Goal: Task Accomplishment & Management: Use online tool/utility

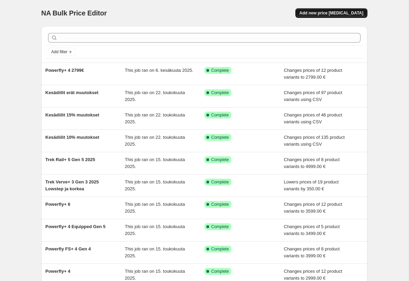
click at [346, 15] on span "Add new price [MEDICAL_DATA]" at bounding box center [332, 12] width 64 height 5
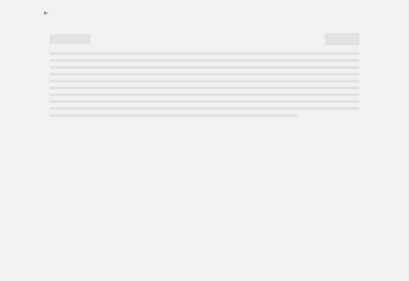
select select "percentage"
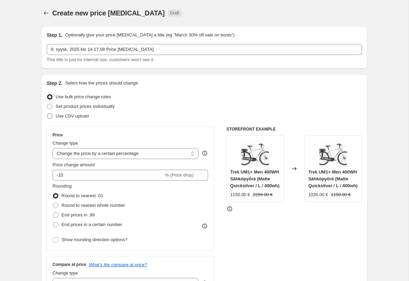
click at [75, 115] on span "Use CSV upload" at bounding box center [72, 115] width 33 height 5
click at [47, 114] on input "Use CSV upload" at bounding box center [47, 113] width 0 height 0
radio input "true"
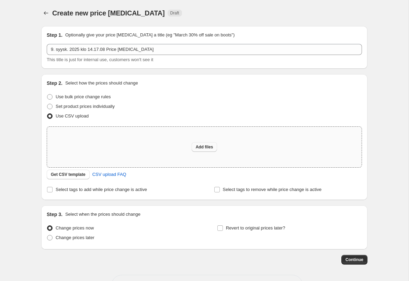
click at [206, 147] on span "Add files" at bounding box center [205, 146] width 18 height 5
type input "C:\fakepath\hintamyrsky_bulk_prices.xlsx"
click at [204, 149] on span "Add files" at bounding box center [205, 146] width 18 height 5
type input "C:\fakepath\hintamyrsky_bulk_prices.csv"
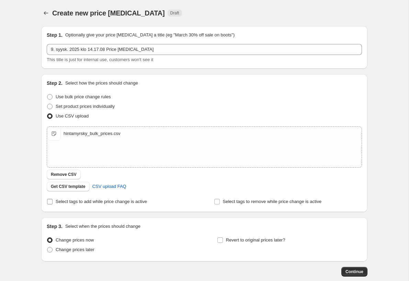
click at [83, 203] on span "Select tags to add while price change is active" at bounding box center [101, 201] width 91 height 5
click at [53, 203] on input "Select tags to add while price change is active" at bounding box center [49, 201] width 5 height 5
checkbox input "true"
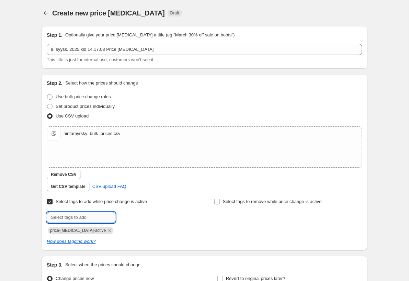
click at [93, 219] on input "text" at bounding box center [81, 217] width 69 height 11
type input "hintamyrsky"
click at [145, 212] on button "[PERSON_NAME]" at bounding box center [138, 217] width 42 height 10
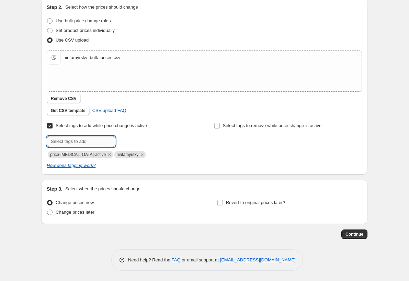
click at [81, 142] on input "text" at bounding box center [81, 141] width 69 height 11
paste input "MTSaldo0"
type input "MTSaldo0"
click at [145, 141] on span "MTSaldo0" at bounding box center [141, 140] width 20 height 5
click at [194, 112] on div "Get CSV template CSV upload FAQ" at bounding box center [204, 111] width 315 height 10
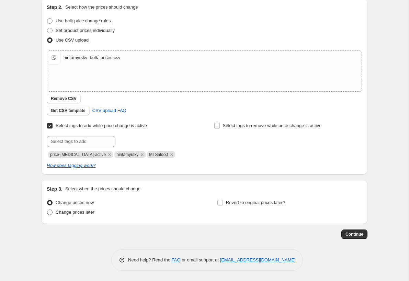
click at [89, 214] on span "Change prices later" at bounding box center [75, 212] width 39 height 5
click at [47, 210] on input "Change prices later" at bounding box center [47, 210] width 0 height 0
radio input "true"
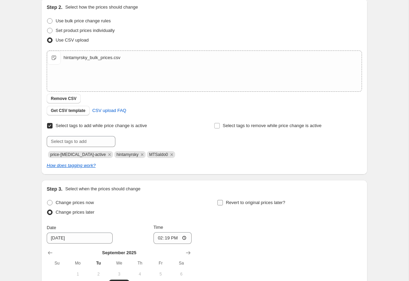
click at [225, 202] on label "Revert to original prices later?" at bounding box center [251, 203] width 68 height 10
click at [223, 202] on input "Revert to original prices later?" at bounding box center [220, 202] width 5 height 5
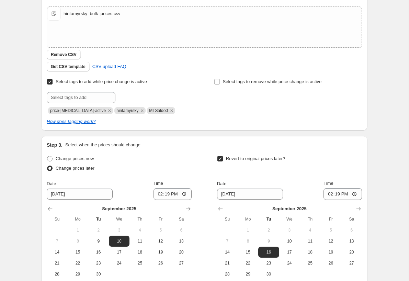
scroll to position [129, 0]
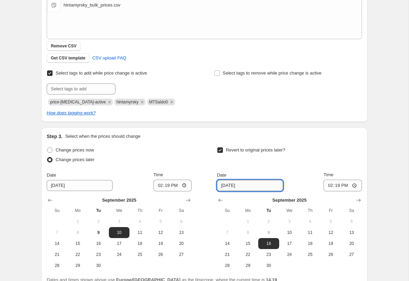
click at [229, 185] on input "[DATE]" at bounding box center [250, 185] width 66 height 11
click at [220, 149] on input "Revert to original prices later?" at bounding box center [220, 149] width 5 height 5
checkbox input "false"
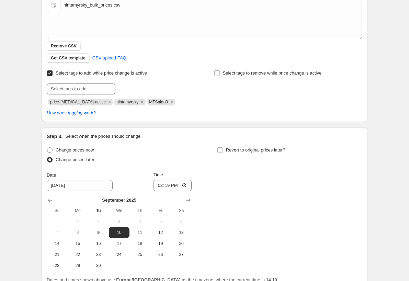
scroll to position [193, 0]
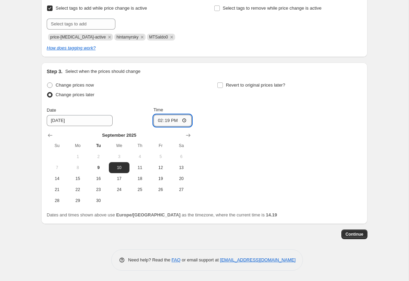
click at [166, 120] on input "14:19" at bounding box center [173, 121] width 38 height 12
type input "16:00"
click at [279, 137] on div "Change prices now Change prices later Date [DATE] Time 16:00 [DATE] Su Mo Tu We…" at bounding box center [204, 143] width 315 height 126
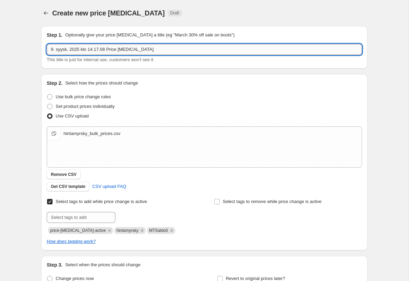
click at [145, 46] on input "9. syysk. 2025 klo 14.17.08 Price [MEDICAL_DATA]" at bounding box center [204, 49] width 315 height 11
click at [145, 47] on input "9. syysk. 2025 klo 14.17.08 Price [MEDICAL_DATA]" at bounding box center [204, 49] width 315 height 11
click at [149, 63] on div "Step 1. Optionally give your price [MEDICAL_DATA] a title (eg "March 30% off sa…" at bounding box center [204, 47] width 326 height 43
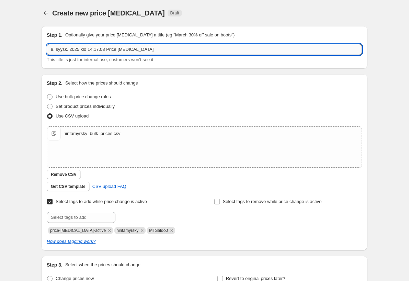
click at [153, 52] on input "9. syysk. 2025 klo 14.17.08 Price [MEDICAL_DATA]" at bounding box center [204, 49] width 315 height 11
type input "Hintamyrskyn pyörät"
click at [257, 67] on div "Step 1. Optionally give your price [MEDICAL_DATA] a title (eg "March 30% off sa…" at bounding box center [204, 47] width 326 height 43
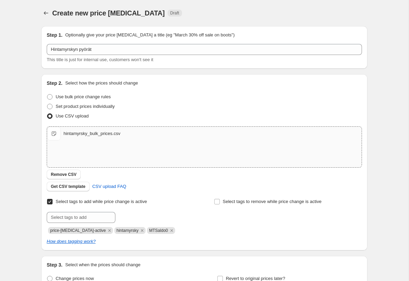
scroll to position [193, 0]
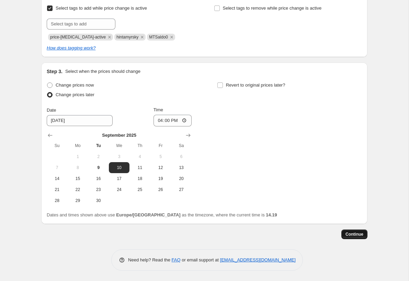
click at [357, 236] on span "Continue" at bounding box center [355, 234] width 18 height 5
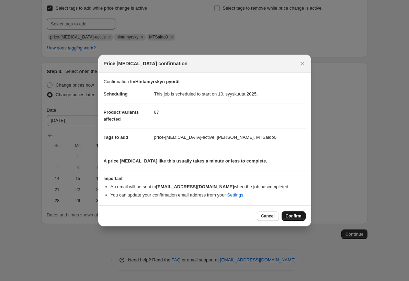
click at [293, 218] on span "Confirm" at bounding box center [294, 215] width 16 height 5
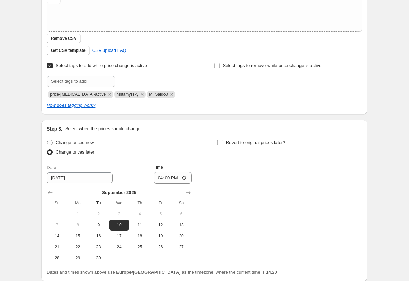
scroll to position [235, 0]
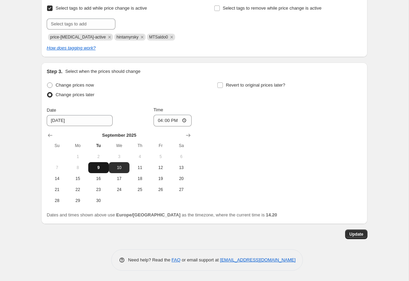
click at [99, 169] on span "9" at bounding box center [98, 167] width 15 height 5
type input "[DATE]"
click at [358, 236] on span "Update" at bounding box center [356, 234] width 14 height 5
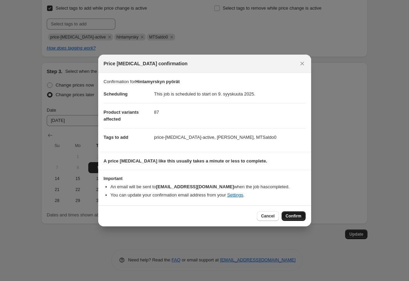
click at [294, 218] on span "Confirm" at bounding box center [294, 215] width 16 height 5
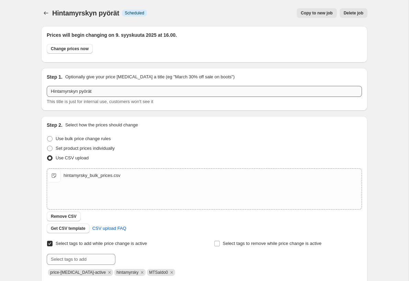
scroll to position [1, 0]
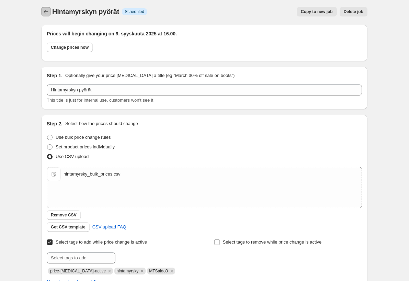
click at [47, 8] on button "Price change jobs" at bounding box center [46, 12] width 10 height 10
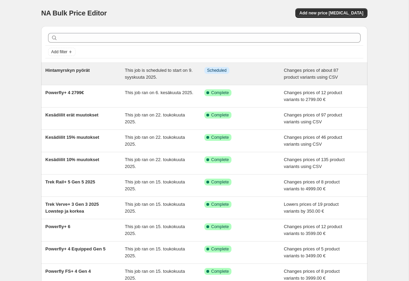
click at [70, 70] on span "Hintamyrskyn pyörät" at bounding box center [67, 70] width 44 height 5
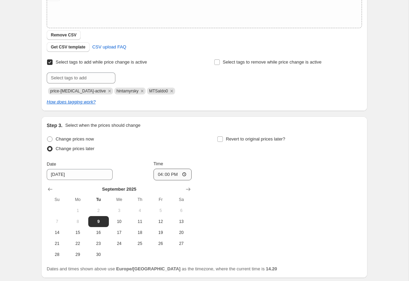
scroll to position [180, 0]
